Goal: Information Seeking & Learning: Learn about a topic

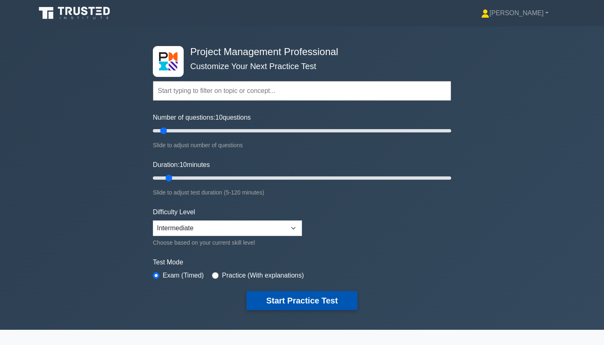
click at [278, 299] on button "Start Practice Test" at bounding box center [302, 300] width 111 height 19
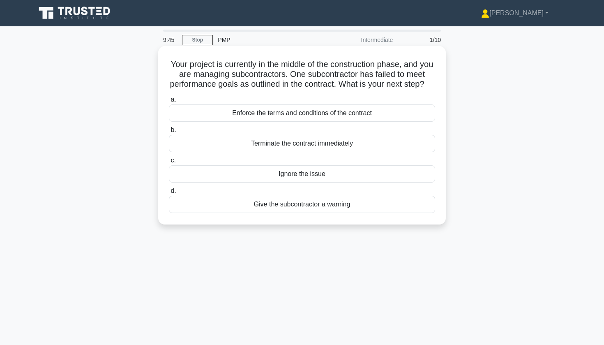
click at [323, 114] on div "Enforce the terms and conditions of the contract" at bounding box center [302, 112] width 266 height 17
click at [169, 102] on input "a. Enforce the terms and conditions of the contract" at bounding box center [169, 99] width 0 height 5
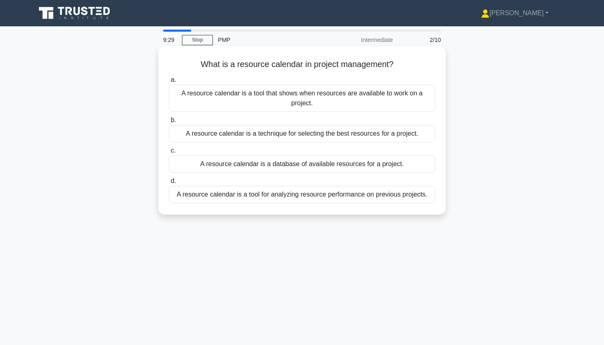
click at [263, 103] on div "A resource calendar is a tool that shows when resources are available to work o…" at bounding box center [302, 98] width 266 height 27
click at [169, 83] on input "a. A resource calendar is a tool that shows when resources are available to wor…" at bounding box center [169, 79] width 0 height 5
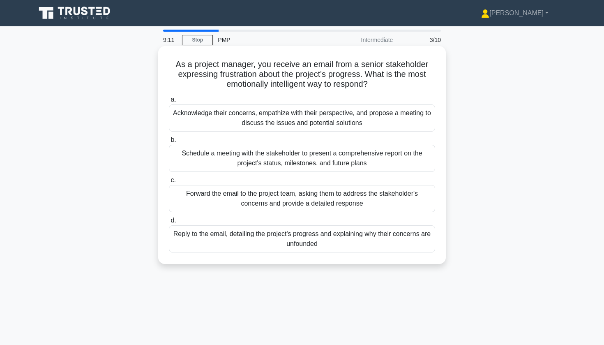
click at [215, 116] on div "Acknowledge their concerns, empathize with their perspective, and propose a mee…" at bounding box center [302, 117] width 266 height 27
click at [169, 102] on input "a. Acknowledge their concerns, empathize with their perspective, and propose a …" at bounding box center [169, 99] width 0 height 5
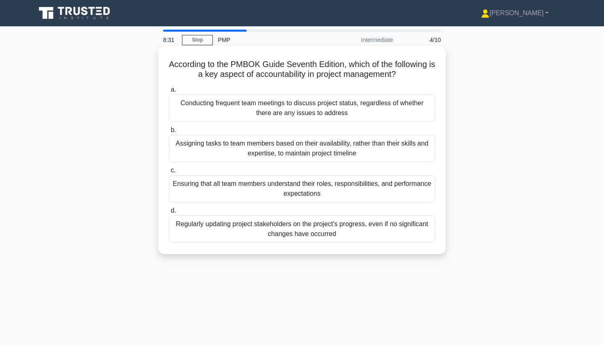
click at [300, 186] on div "Ensuring that all team members understand their roles, responsibilities, and pe…" at bounding box center [302, 188] width 266 height 27
click at [169, 173] on input "c. Ensuring that all team members understand their roles, responsibilities, and…" at bounding box center [169, 170] width 0 height 5
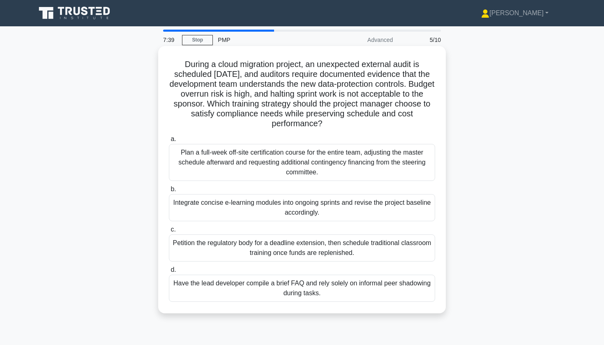
click at [306, 204] on div "Integrate concise e-learning modules into ongoing sprints and revise the projec…" at bounding box center [302, 207] width 266 height 27
click at [169, 192] on input "b. Integrate concise e-learning modules into ongoing sprints and revise the pro…" at bounding box center [169, 189] width 0 height 5
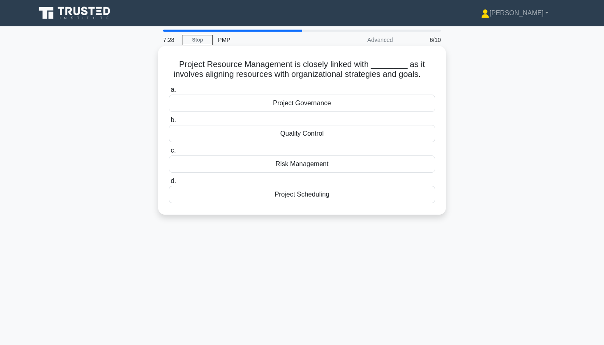
click at [326, 137] on div "Quality Control" at bounding box center [302, 133] width 266 height 17
click at [169, 123] on input "b. Quality Control" at bounding box center [169, 120] width 0 height 5
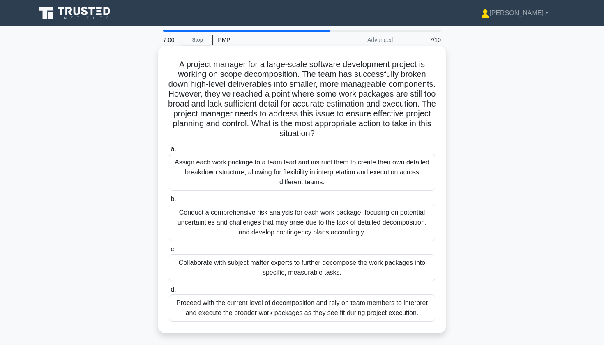
click at [269, 220] on div "Conduct a comprehensive risk analysis for each work package, focusing on potent…" at bounding box center [302, 222] width 266 height 37
click at [169, 202] on input "b. Conduct a comprehensive risk analysis for each work package, focusing on pot…" at bounding box center [169, 199] width 0 height 5
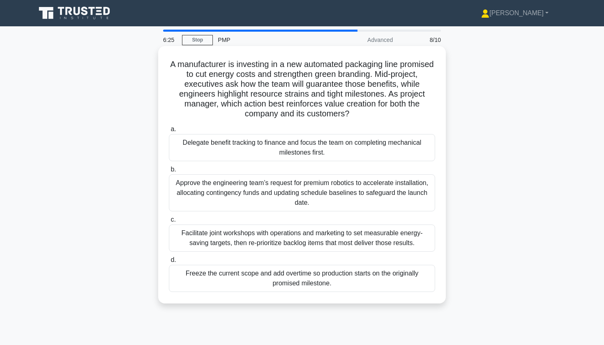
click at [209, 235] on div "Facilitate joint workshops with operations and marketing to set measurable ener…" at bounding box center [302, 237] width 266 height 27
click at [169, 222] on input "c. Facilitate joint workshops with operations and marketing to set measurable e…" at bounding box center [169, 219] width 0 height 5
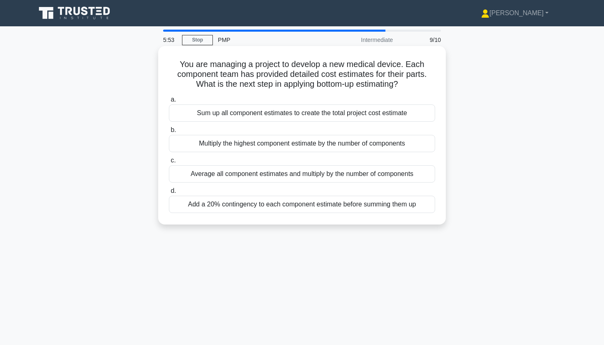
click at [309, 111] on div "Sum up all component estimates to create the total project cost estimate" at bounding box center [302, 112] width 266 height 17
click at [169, 102] on input "a. Sum up all component estimates to create the total project cost estimate" at bounding box center [169, 99] width 0 height 5
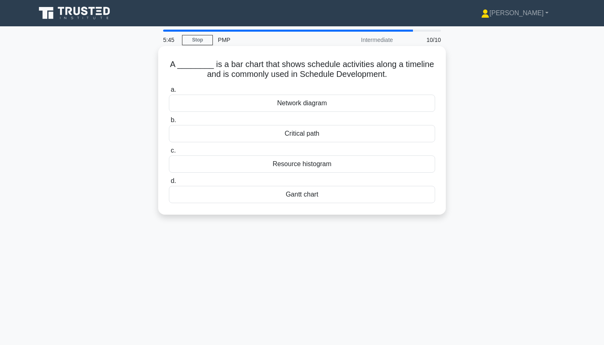
click at [276, 107] on div "Network diagram" at bounding box center [302, 103] width 266 height 17
click at [169, 93] on input "a. Network diagram" at bounding box center [169, 89] width 0 height 5
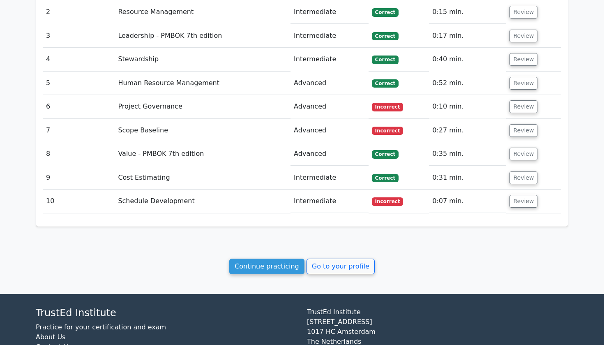
scroll to position [0, 0]
click at [284, 190] on td "Schedule Development" at bounding box center [202, 201] width 176 height 23
click at [515, 195] on button "Review" at bounding box center [523, 201] width 28 height 13
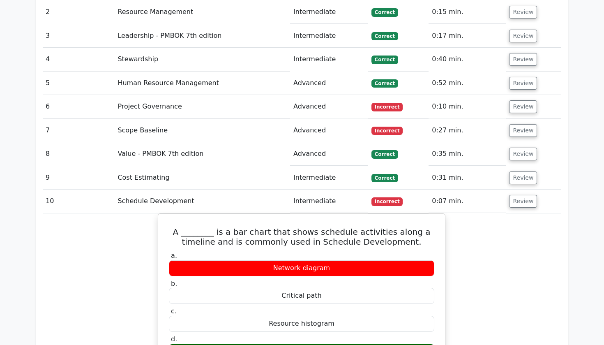
click at [155, 95] on td "Project Governance" at bounding box center [202, 106] width 176 height 23
click at [159, 119] on td "Scope Baseline" at bounding box center [202, 130] width 176 height 23
click at [162, 119] on td "Scope Baseline" at bounding box center [202, 130] width 176 height 23
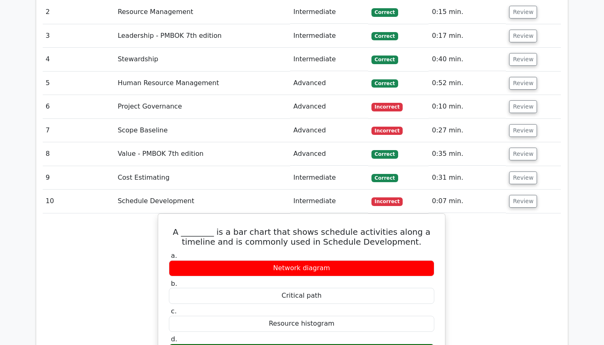
click at [170, 119] on td "Scope Baseline" at bounding box center [202, 130] width 176 height 23
click at [523, 24] on td "Review" at bounding box center [533, 35] width 55 height 23
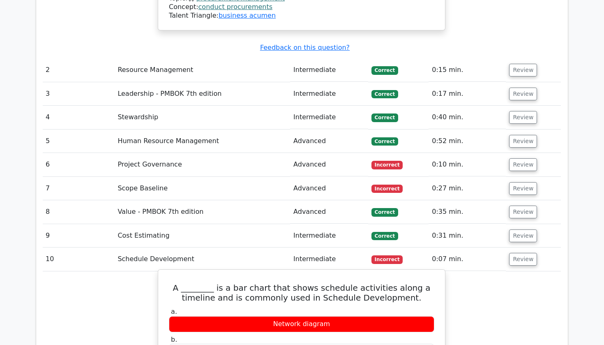
scroll to position [882, 0]
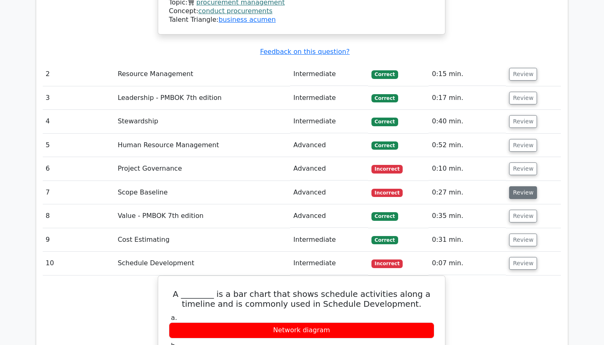
click at [527, 186] on button "Review" at bounding box center [523, 192] width 28 height 13
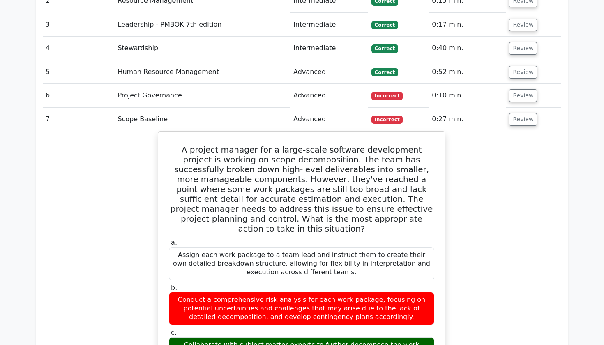
scroll to position [957, 0]
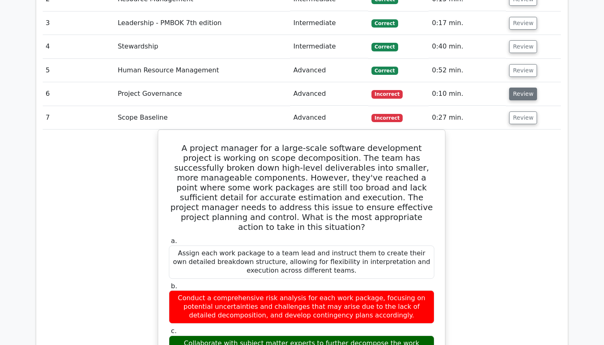
click at [519, 88] on button "Review" at bounding box center [523, 94] width 28 height 13
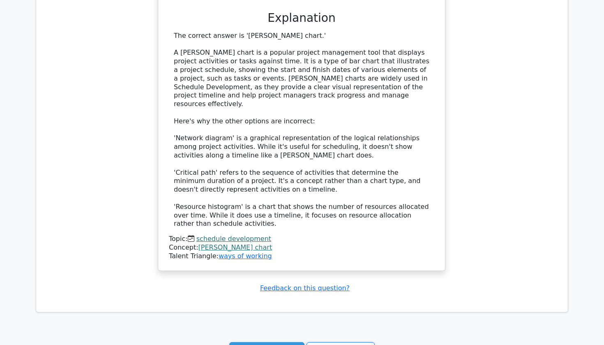
scroll to position [2447, 0]
click at [285, 343] on link "Continue practicing" at bounding box center [266, 351] width 75 height 16
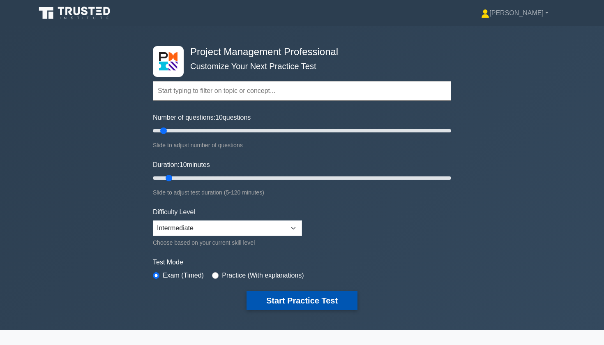
click at [316, 301] on button "Start Practice Test" at bounding box center [302, 300] width 111 height 19
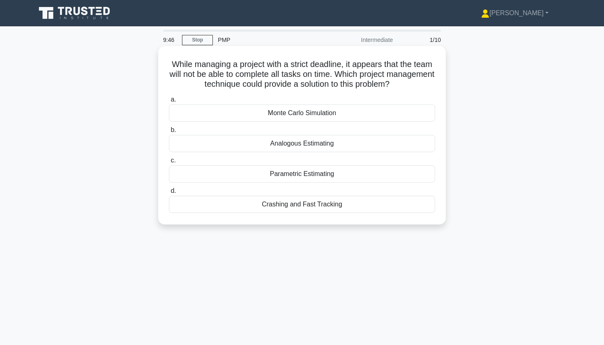
click at [366, 111] on div "Monte Carlo Simulation" at bounding box center [302, 112] width 266 height 17
click at [169, 102] on input "a. Monte Carlo Simulation" at bounding box center [169, 99] width 0 height 5
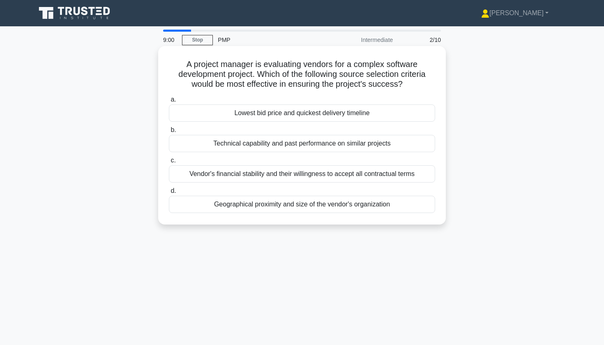
click at [313, 112] on div "Lowest bid price and quickest delivery timeline" at bounding box center [302, 112] width 266 height 17
click at [169, 102] on input "a. Lowest bid price and quickest delivery timeline" at bounding box center [169, 99] width 0 height 5
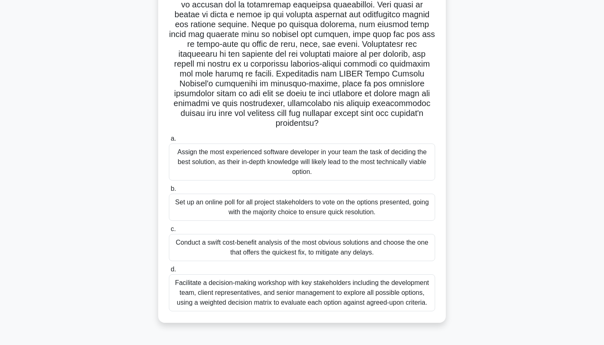
scroll to position [99, 0]
click at [278, 245] on div "Conduct a swift cost-benefit analysis of the most obvious solutions and choose …" at bounding box center [302, 247] width 266 height 27
click at [169, 232] on input "c. Conduct a swift cost-benefit analysis of the most obvious solutions and choo…" at bounding box center [169, 229] width 0 height 5
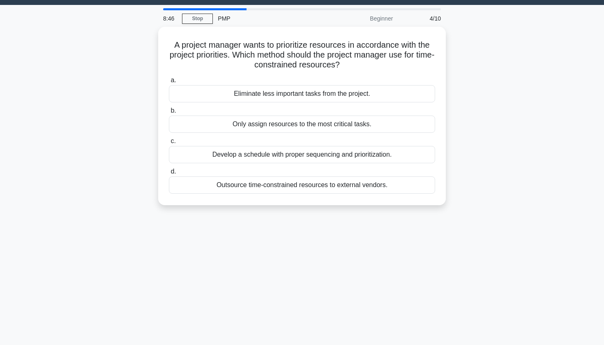
scroll to position [0, 0]
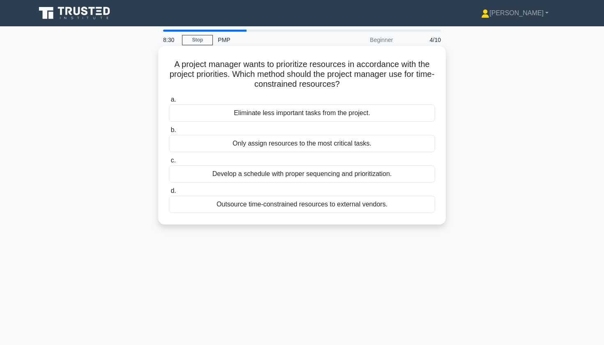
click at [259, 176] on div "Develop a schedule with proper sequencing and prioritization." at bounding box center [302, 173] width 266 height 17
click at [169, 163] on input "c. Develop a schedule with proper sequencing and prioritization." at bounding box center [169, 160] width 0 height 5
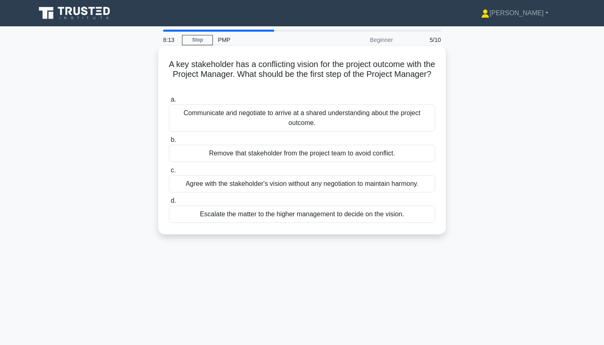
click at [288, 121] on div "Communicate and negotiate to arrive at a shared understanding about the project…" at bounding box center [302, 117] width 266 height 27
click at [169, 102] on input "a. Communicate and negotiate to arrive at a shared understanding about the proj…" at bounding box center [169, 99] width 0 height 5
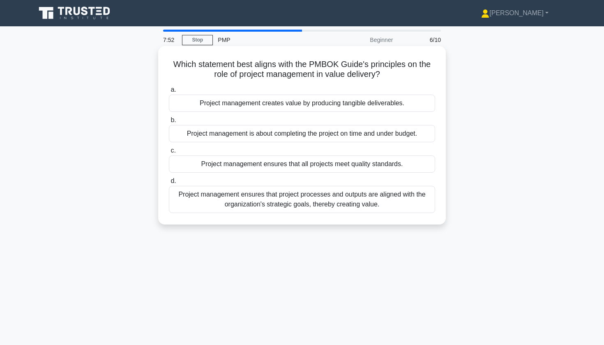
click at [287, 207] on div "Project management ensures that project processes and outputs are aligned with …" at bounding box center [302, 199] width 266 height 27
click at [169, 184] on input "d. Project management ensures that project processes and outputs are aligned wi…" at bounding box center [169, 180] width 0 height 5
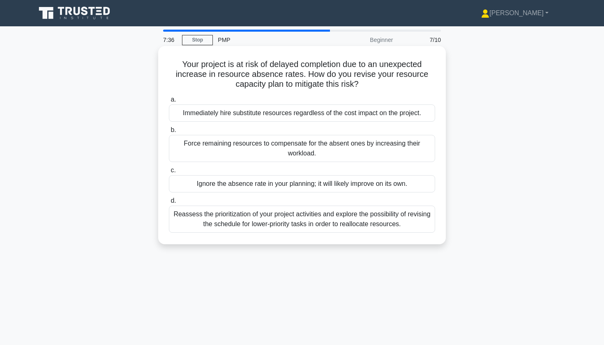
click at [258, 222] on div "Reassess the prioritization of your project activities and explore the possibil…" at bounding box center [302, 219] width 266 height 27
click at [169, 204] on input "d. Reassess the prioritization of your project activities and explore the possi…" at bounding box center [169, 200] width 0 height 5
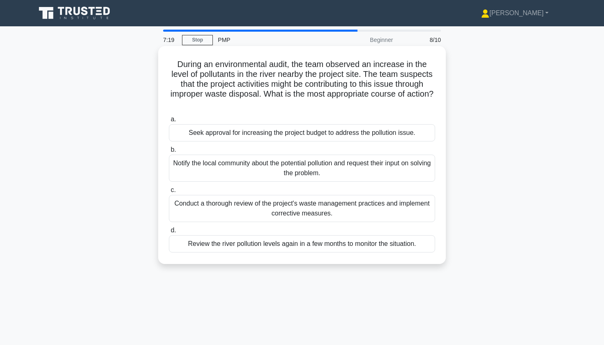
click at [225, 210] on div "Conduct a thorough review of the project's waste management practices and imple…" at bounding box center [302, 208] width 266 height 27
click at [169, 193] on input "c. Conduct a thorough review of the project's waste management practices and im…" at bounding box center [169, 189] width 0 height 5
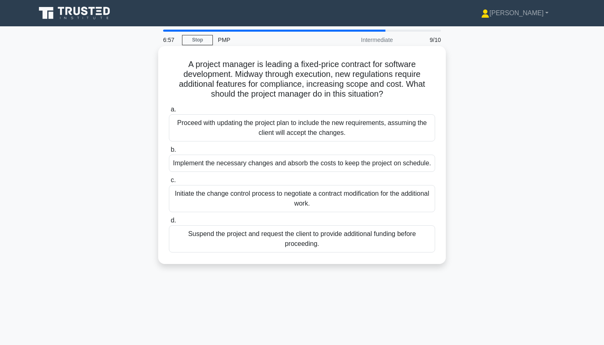
click at [266, 206] on div "Initiate the change control process to negotiate a contract modification for th…" at bounding box center [302, 198] width 266 height 27
click at [169, 183] on input "c. Initiate the change control process to negotiate a contract modification for…" at bounding box center [169, 180] width 0 height 5
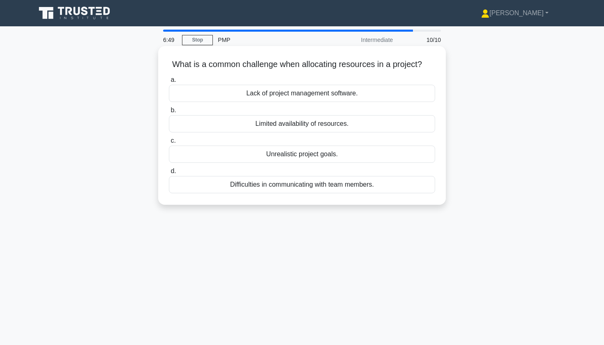
click at [314, 123] on div "Limited availability of resources." at bounding box center [302, 123] width 266 height 17
click at [169, 113] on input "b. Limited availability of resources." at bounding box center [169, 110] width 0 height 5
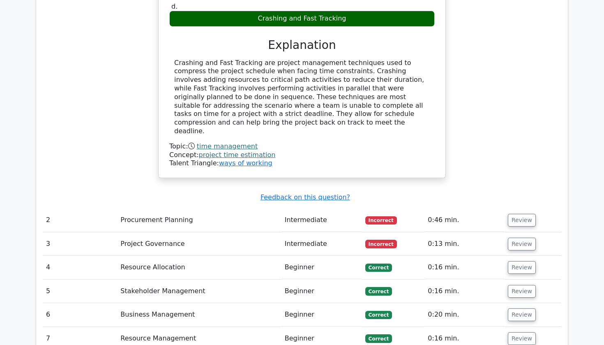
scroll to position [690, 0]
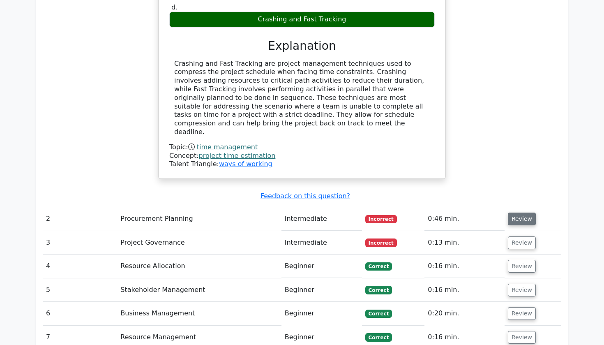
click at [512, 213] on button "Review" at bounding box center [522, 219] width 28 height 13
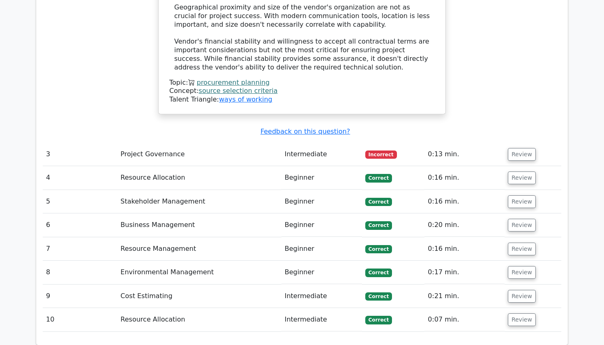
scroll to position [1300, 0]
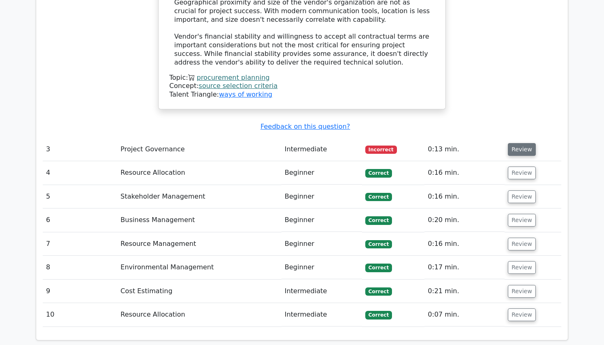
click at [518, 143] on button "Review" at bounding box center [522, 149] width 28 height 13
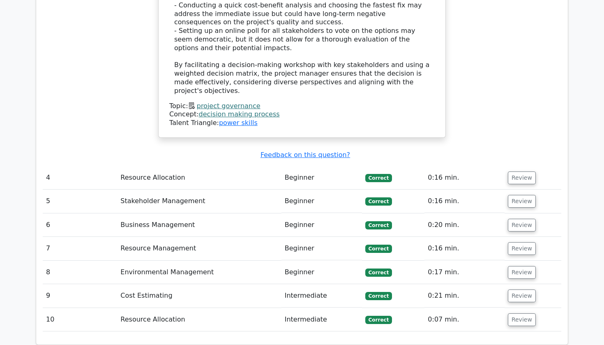
scroll to position [1993, 0]
